Goal: Find specific page/section: Find specific page/section

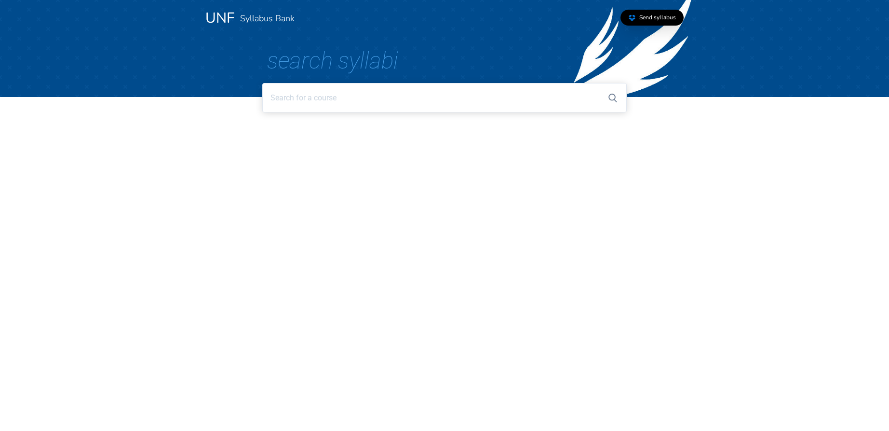
click at [310, 95] on input at bounding box center [444, 97] width 364 height 29
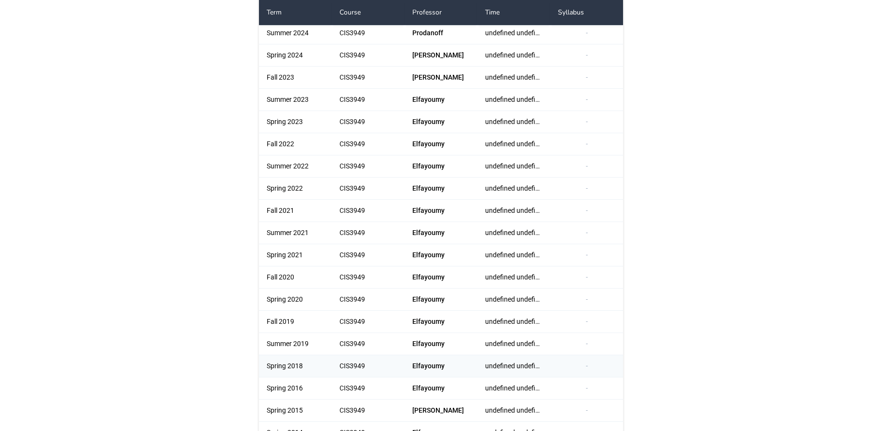
scroll to position [258, 0]
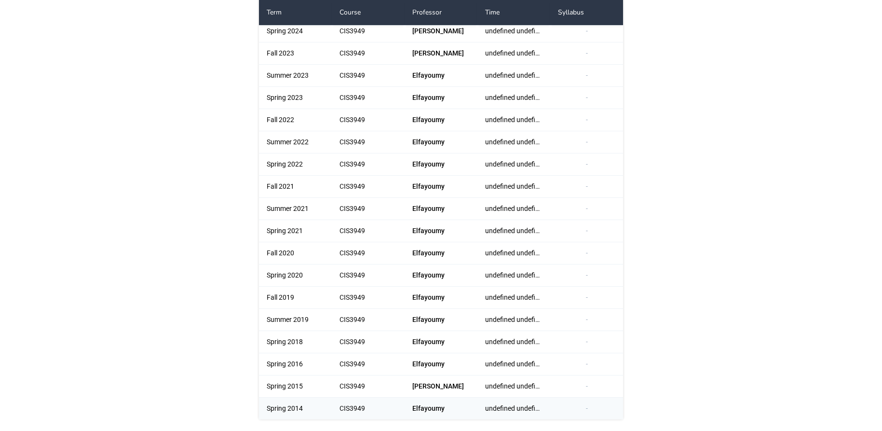
type input "Experiential Studies in Computing"
click at [294, 414] on div "Spring 2014" at bounding box center [295, 408] width 73 height 22
click at [427, 409] on div "Elfayoumy" at bounding box center [441, 408] width 73 height 22
click at [505, 409] on div "undefined undefined" at bounding box center [514, 408] width 73 height 22
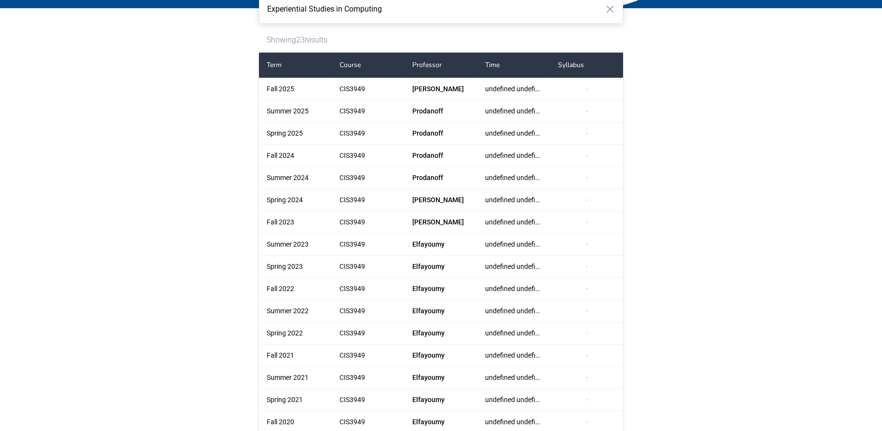
scroll to position [0, 0]
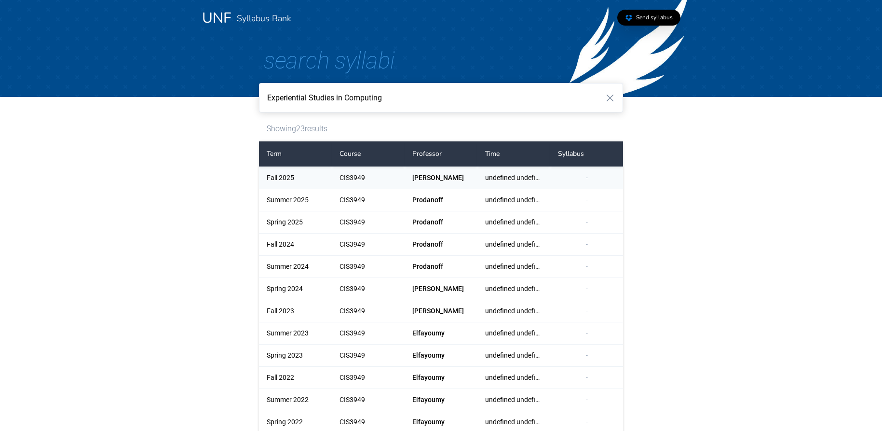
click at [418, 172] on div "[PERSON_NAME]" at bounding box center [441, 178] width 73 height 22
click at [272, 176] on div "Fall 2025" at bounding box center [295, 178] width 73 height 22
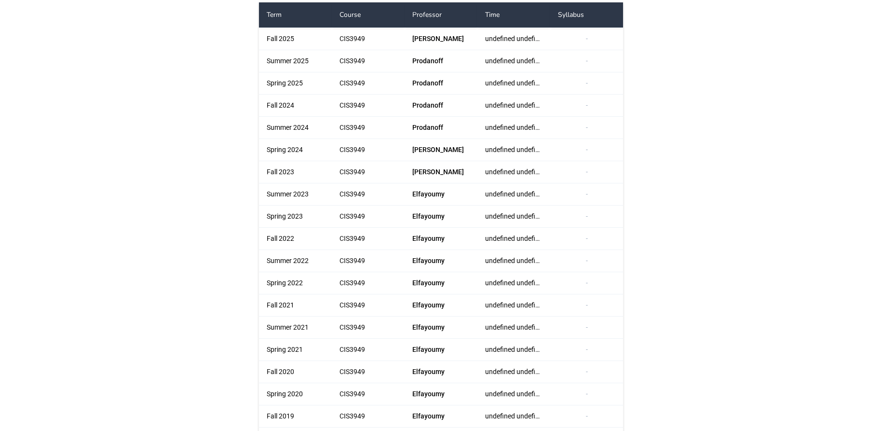
scroll to position [258, 0]
